Goal: Use online tool/utility: Utilize a website feature to perform a specific function

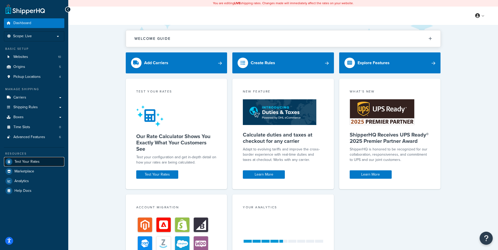
click at [32, 160] on span "Test Your Rates" at bounding box center [26, 162] width 25 height 4
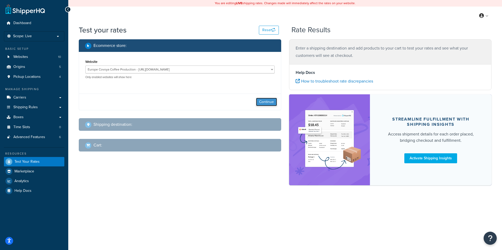
click at [265, 103] on button "Continue" at bounding box center [266, 102] width 21 height 8
select select "[GEOGRAPHIC_DATA]"
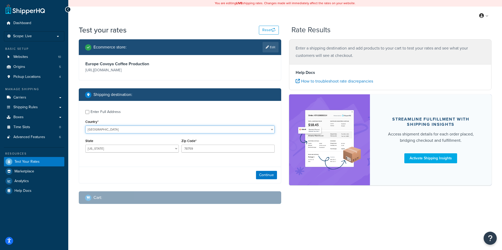
click at [177, 126] on select "[GEOGRAPHIC_DATA] [GEOGRAPHIC_DATA] [GEOGRAPHIC_DATA] [GEOGRAPHIC_DATA] [GEOGRA…" at bounding box center [179, 130] width 189 height 8
select select "ES"
click at [85, 126] on select "[GEOGRAPHIC_DATA] [GEOGRAPHIC_DATA] [GEOGRAPHIC_DATA] [GEOGRAPHIC_DATA] [GEOGRA…" at bounding box center [179, 130] width 189 height 8
click at [221, 150] on input "78759" at bounding box center [227, 149] width 93 height 8
type input "7"
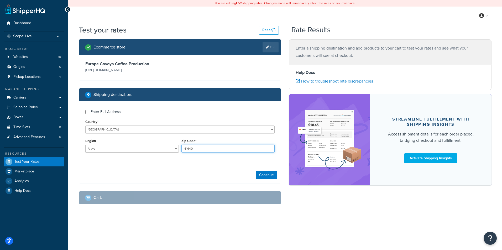
type input "41640"
click at [138, 150] on select "Álava [GEOGRAPHIC_DATA] [GEOGRAPHIC_DATA] [GEOGRAPHIC_DATA] [GEOGRAPHIC_DATA] […" at bounding box center [131, 149] width 93 height 8
select select "SE"
click at [85, 145] on select "Álava [GEOGRAPHIC_DATA] [GEOGRAPHIC_DATA] [GEOGRAPHIC_DATA] [GEOGRAPHIC_DATA] […" at bounding box center [131, 149] width 93 height 8
click at [263, 174] on button "Continue" at bounding box center [266, 175] width 21 height 8
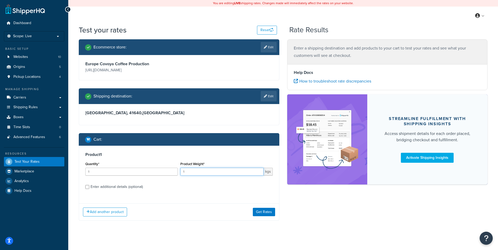
click at [230, 169] on input "1" at bounding box center [221, 172] width 83 height 8
type input "1176"
click at [266, 215] on button "Get Rates" at bounding box center [264, 212] width 22 height 8
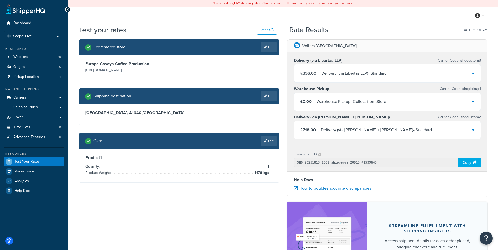
drag, startPoint x: 114, startPoint y: 20, endPoint x: 107, endPoint y: 16, distance: 8.7
click at [114, 20] on div "My Profile Billing Global Settings Contact Us Logout" at bounding box center [283, 16] width 430 height 18
drag, startPoint x: 300, startPoint y: 71, endPoint x: 315, endPoint y: 76, distance: 15.9
click at [315, 76] on span "£336.00" at bounding box center [308, 73] width 16 height 6
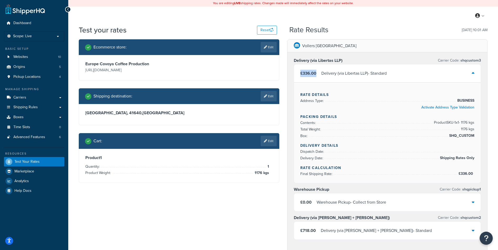
copy span "£336.00"
